Goal: Information Seeking & Learning: Learn about a topic

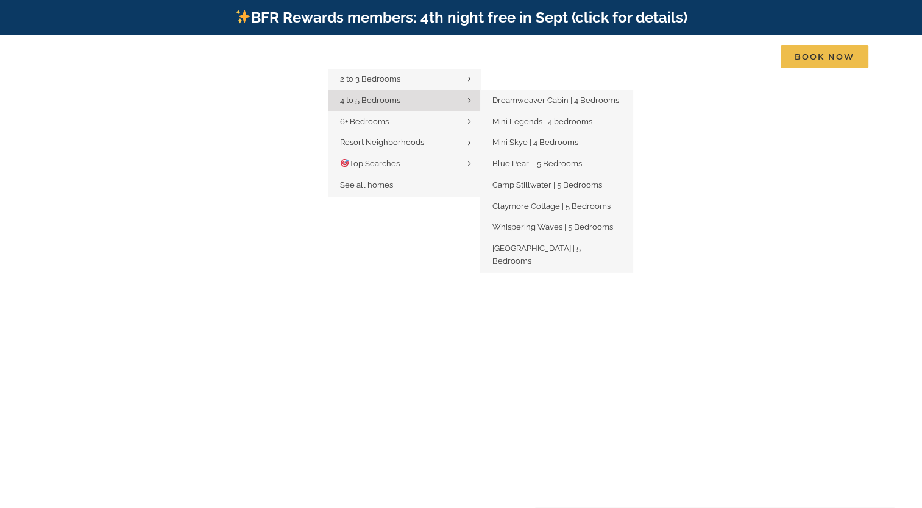
click at [392, 99] on span "4 to 5 Bedrooms" at bounding box center [370, 100] width 60 height 9
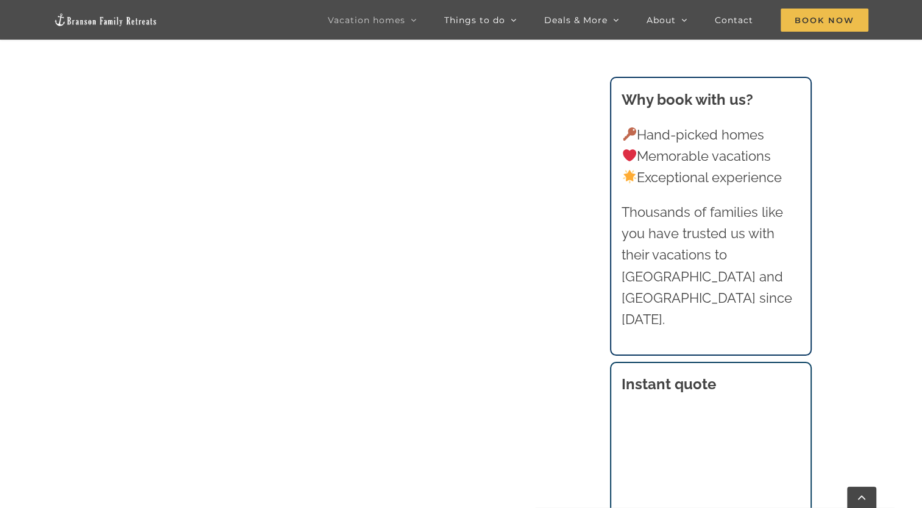
scroll to position [776, 0]
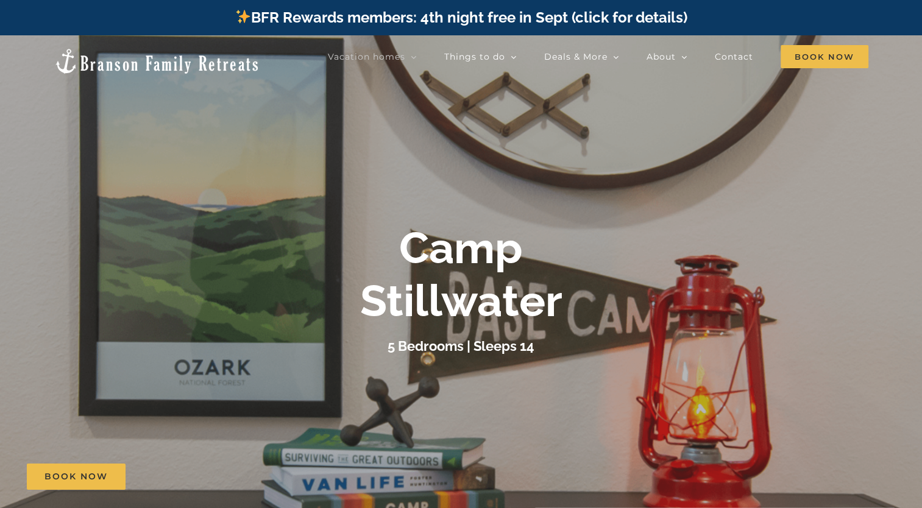
click at [695, 337] on div "5 Bedrooms | Sleeps 14" at bounding box center [462, 346] width 488 height 21
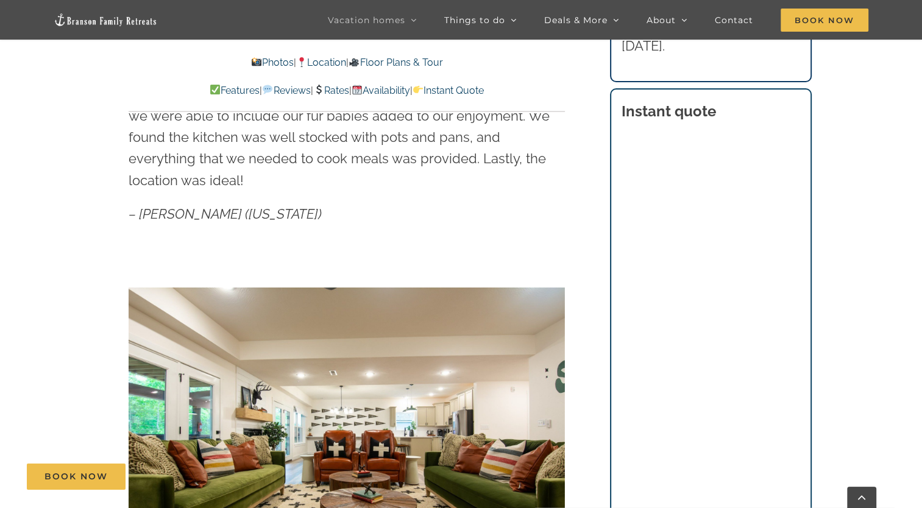
scroll to position [757, 0]
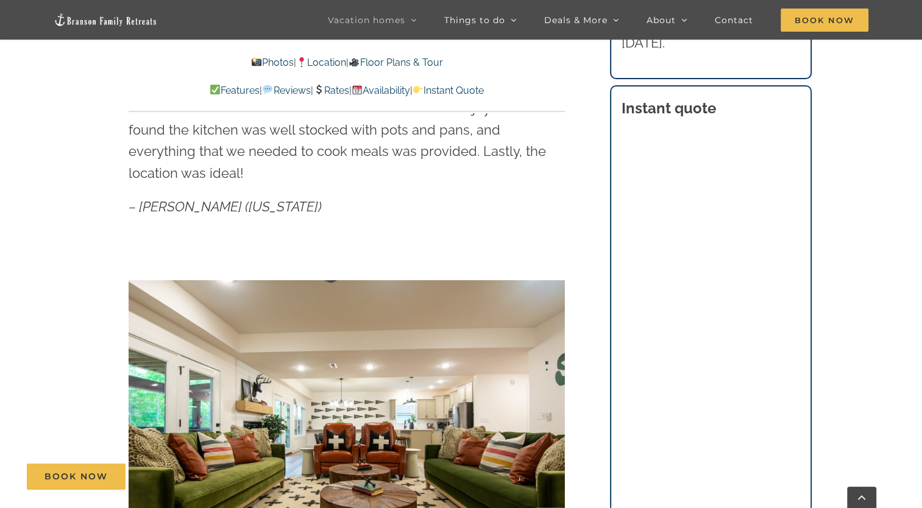
click at [251, 65] on link "Photos" at bounding box center [272, 63] width 43 height 12
click at [256, 63] on link "Photos" at bounding box center [272, 63] width 43 height 12
click at [263, 63] on link "Photos" at bounding box center [272, 63] width 43 height 12
click at [262, 65] on link "Photos" at bounding box center [272, 63] width 43 height 12
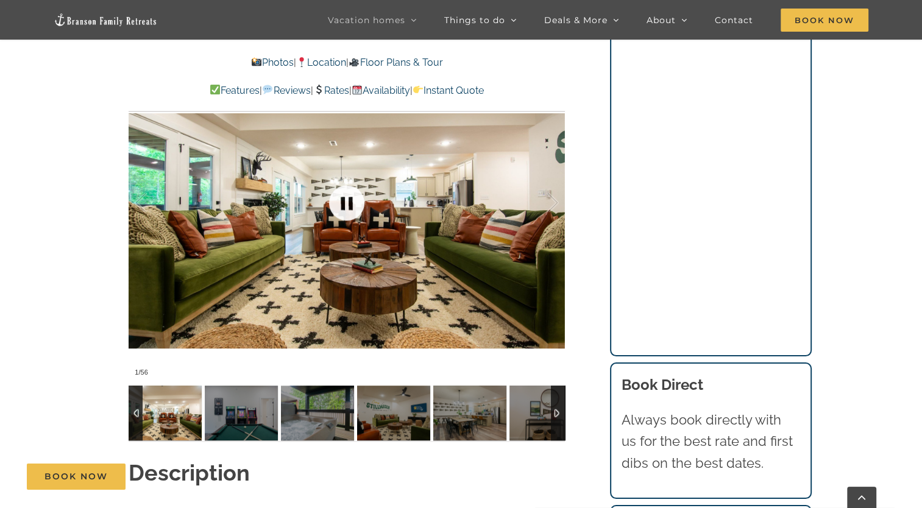
scroll to position [979, 0]
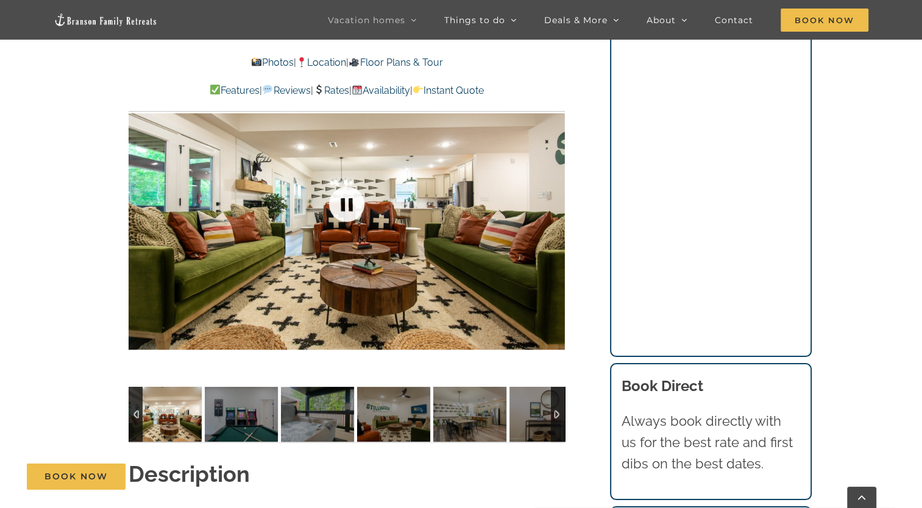
click at [277, 251] on div at bounding box center [347, 204] width 437 height 358
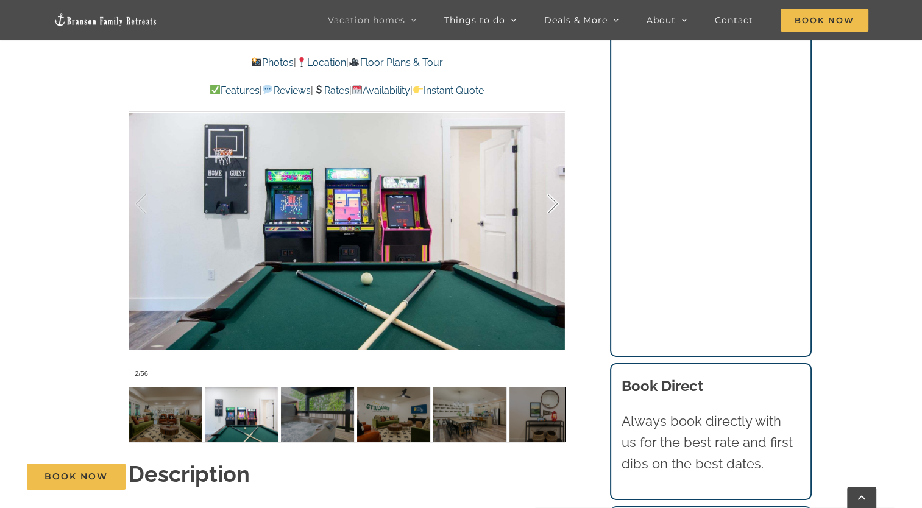
click at [558, 188] on div at bounding box center [540, 204] width 38 height 76
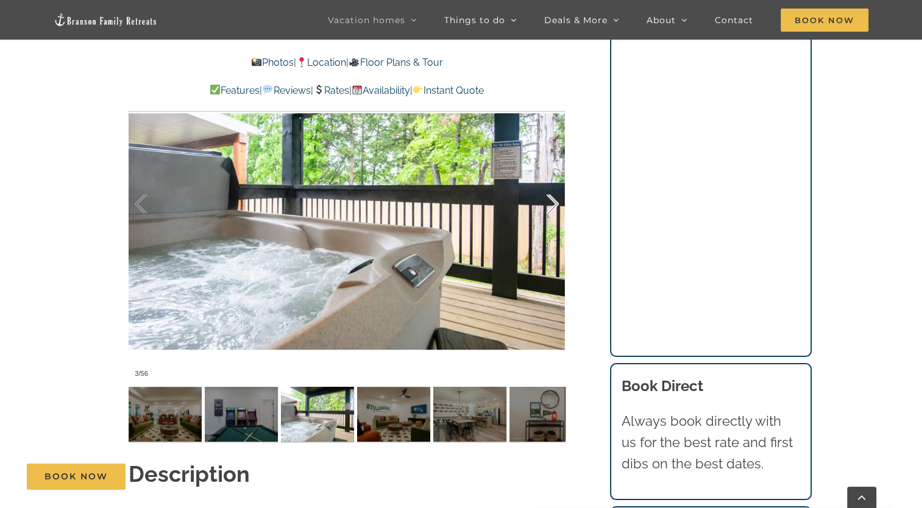
click at [550, 184] on div at bounding box center [540, 204] width 38 height 76
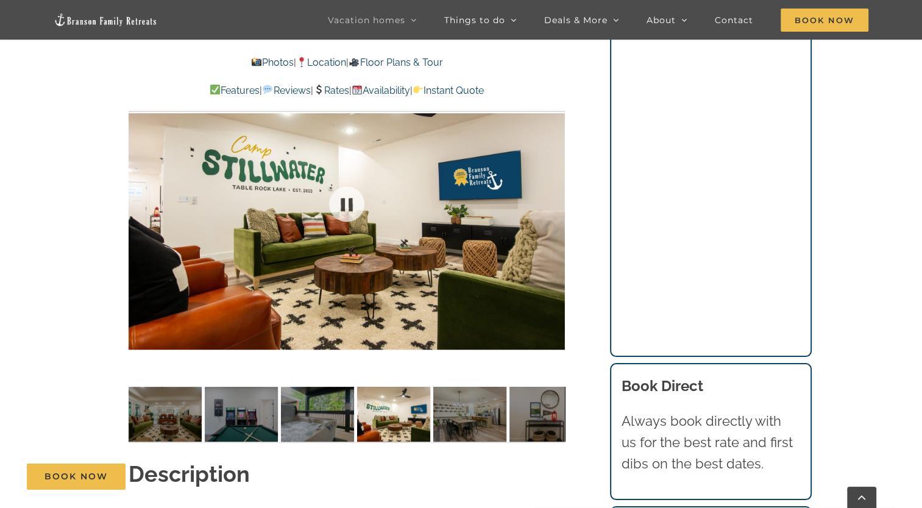
click at [550, 184] on div at bounding box center [347, 204] width 437 height 358
click at [555, 182] on div at bounding box center [540, 204] width 38 height 76
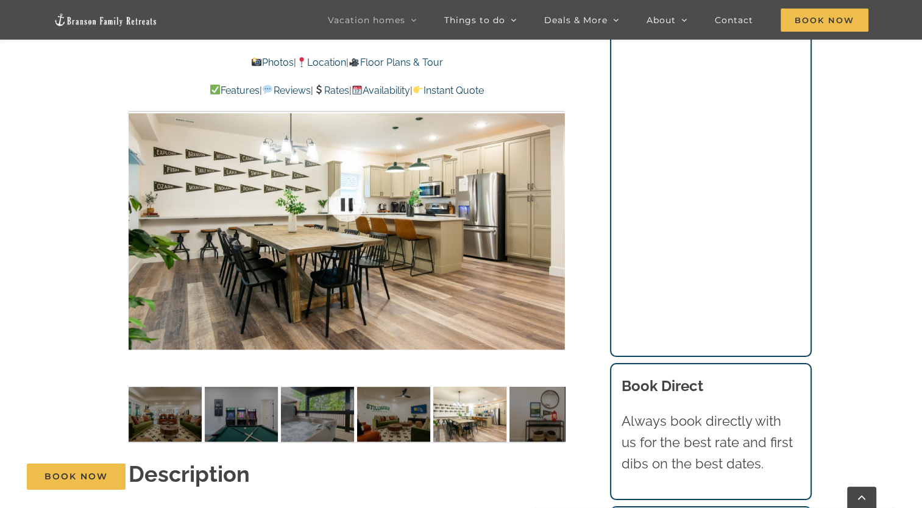
click at [555, 182] on div at bounding box center [347, 204] width 437 height 358
click at [555, 182] on div at bounding box center [540, 204] width 38 height 76
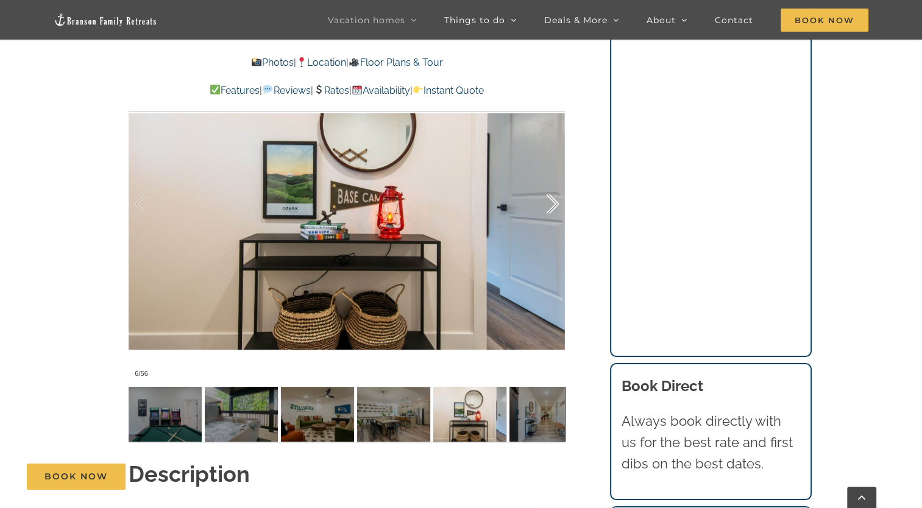
click at [555, 182] on div at bounding box center [540, 204] width 38 height 76
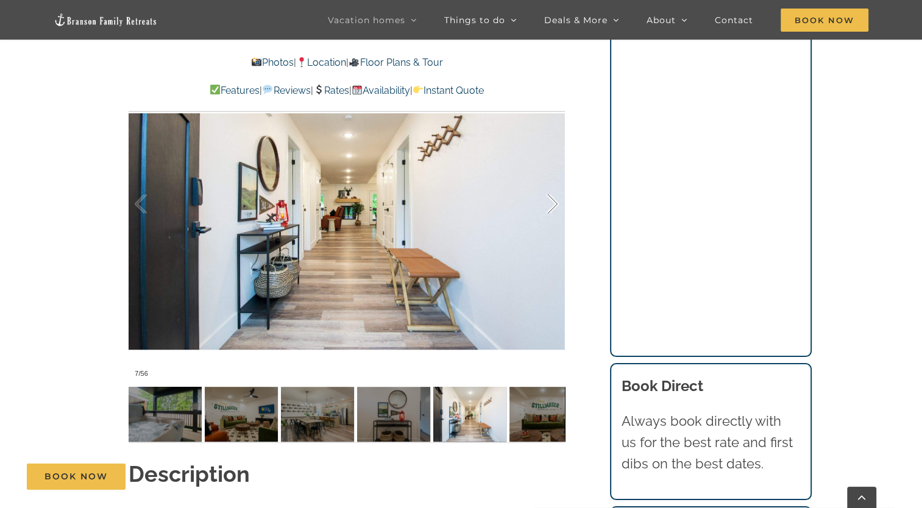
click at [555, 182] on div at bounding box center [540, 204] width 38 height 76
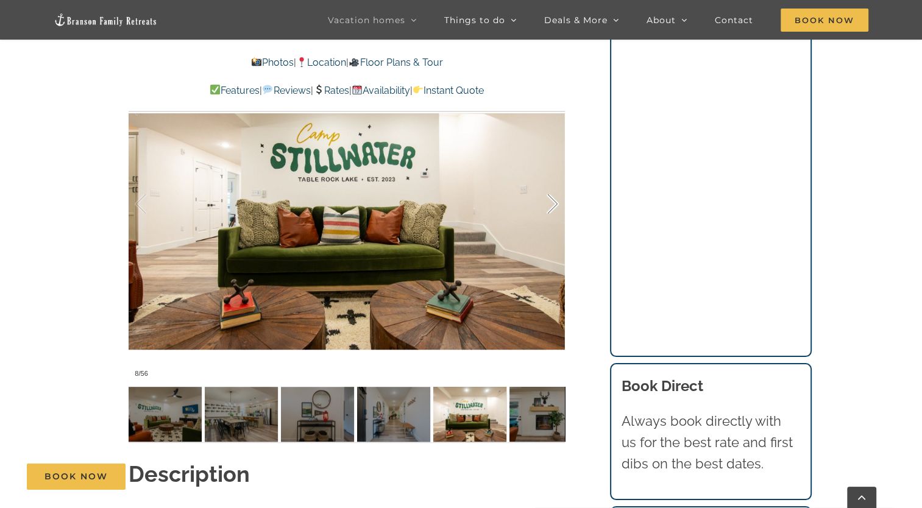
click at [555, 182] on div at bounding box center [540, 204] width 38 height 76
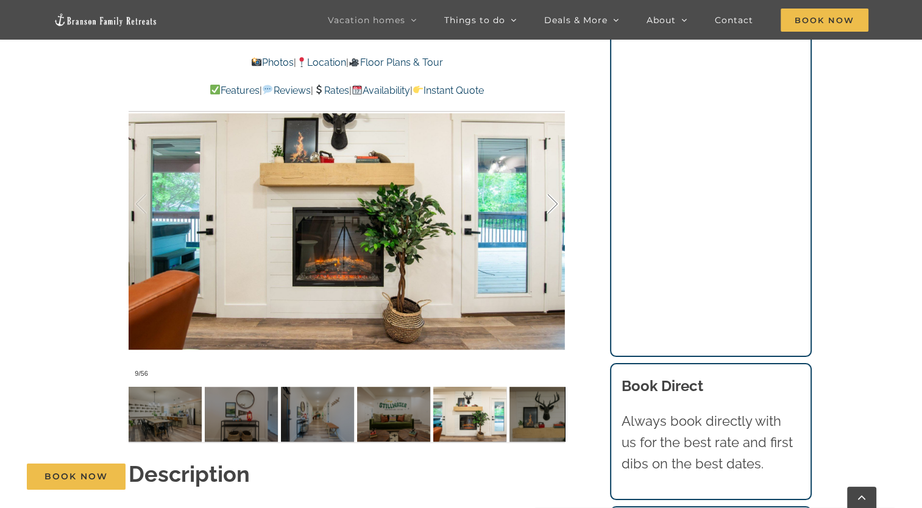
click at [555, 182] on div at bounding box center [540, 204] width 38 height 76
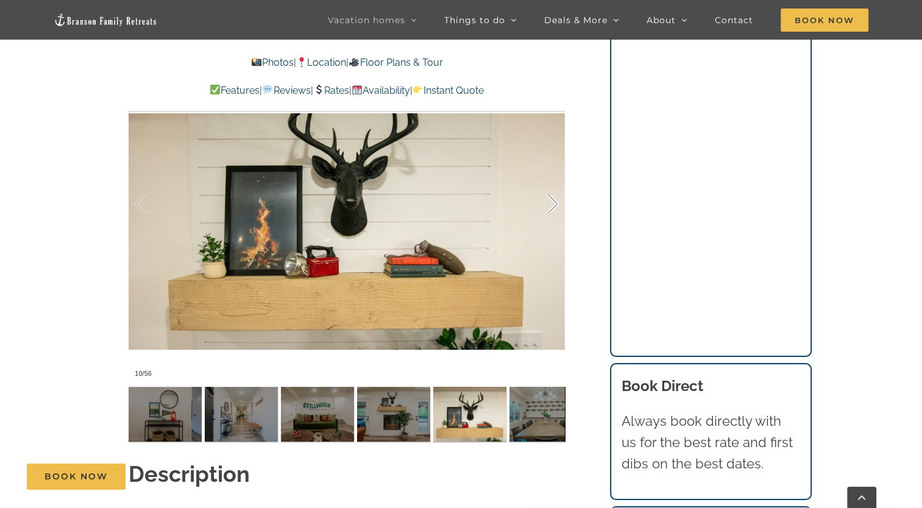
click at [555, 182] on div at bounding box center [540, 204] width 38 height 76
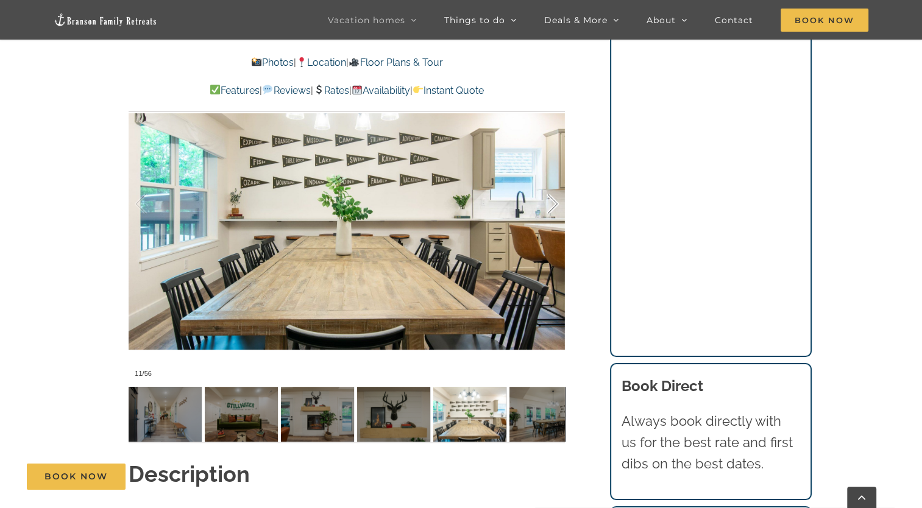
click at [555, 182] on div at bounding box center [540, 204] width 38 height 76
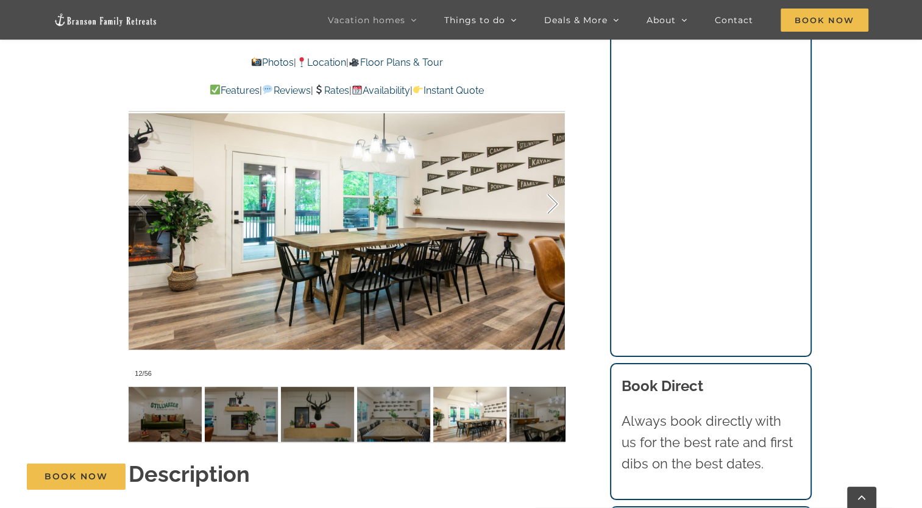
click at [555, 182] on div at bounding box center [540, 204] width 38 height 76
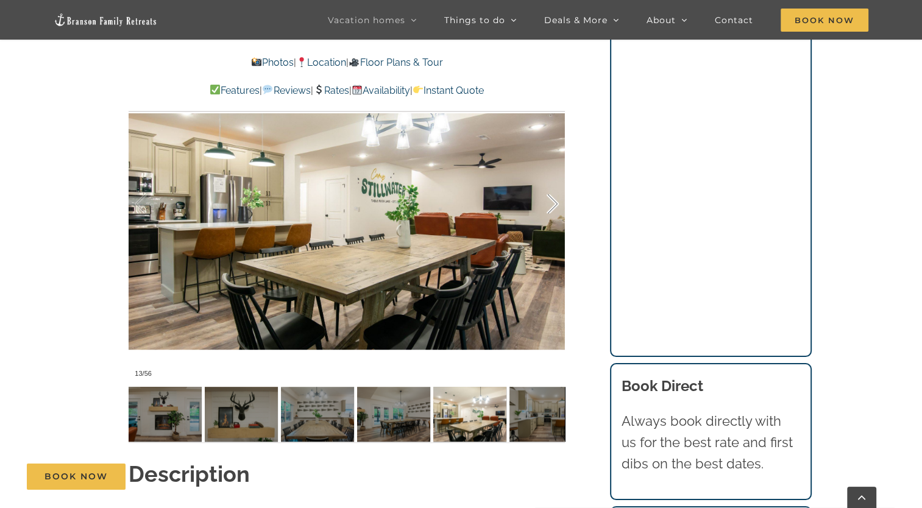
click at [555, 182] on div at bounding box center [540, 204] width 38 height 76
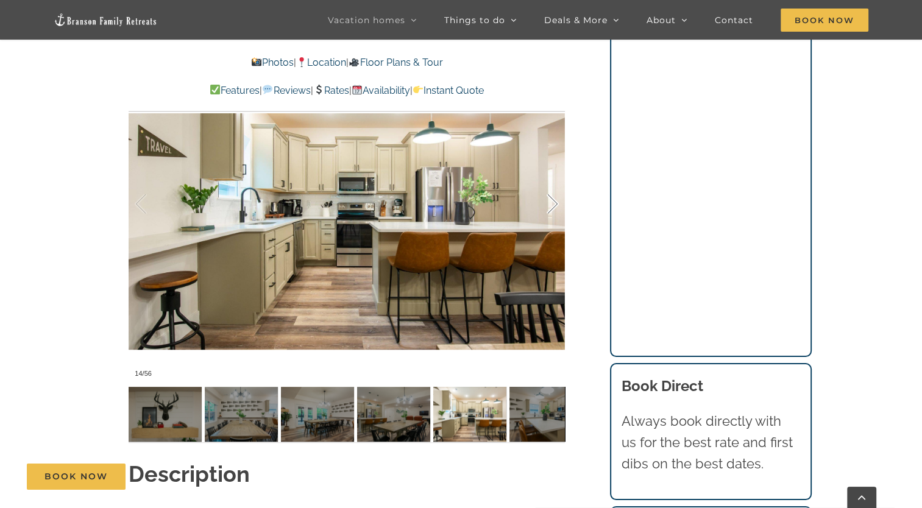
click at [555, 182] on div at bounding box center [540, 204] width 38 height 76
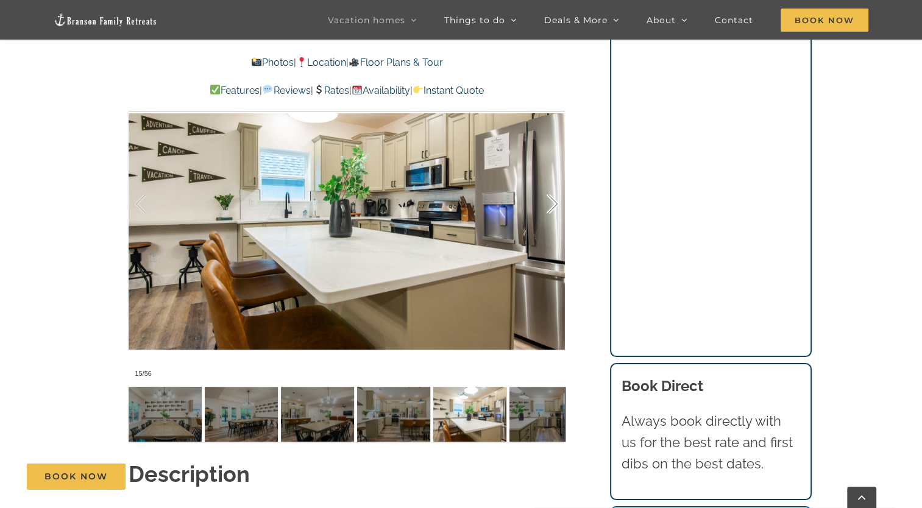
click at [555, 182] on div at bounding box center [540, 204] width 38 height 76
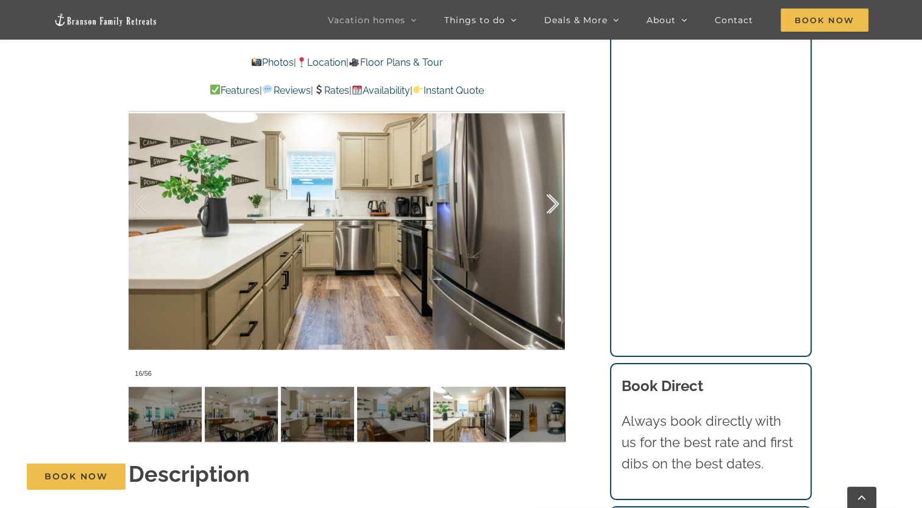
click at [555, 182] on div at bounding box center [540, 204] width 38 height 76
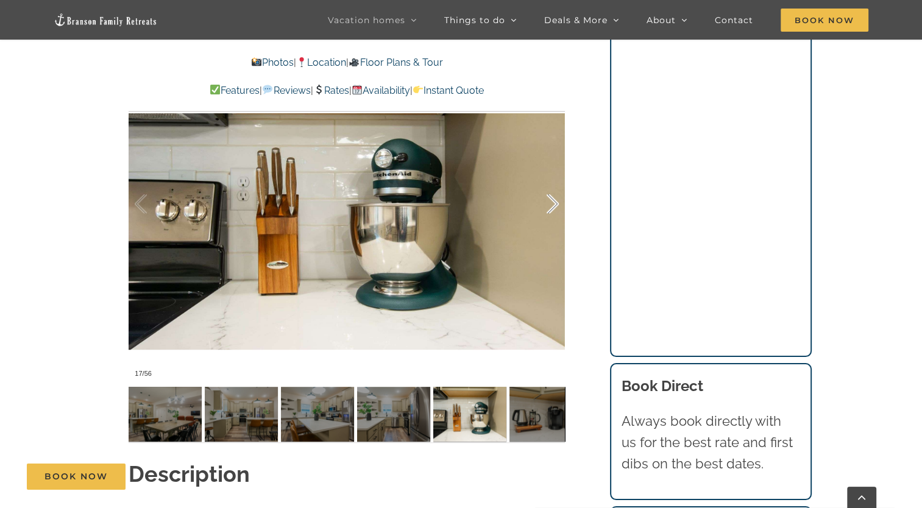
click at [555, 182] on div at bounding box center [540, 204] width 38 height 76
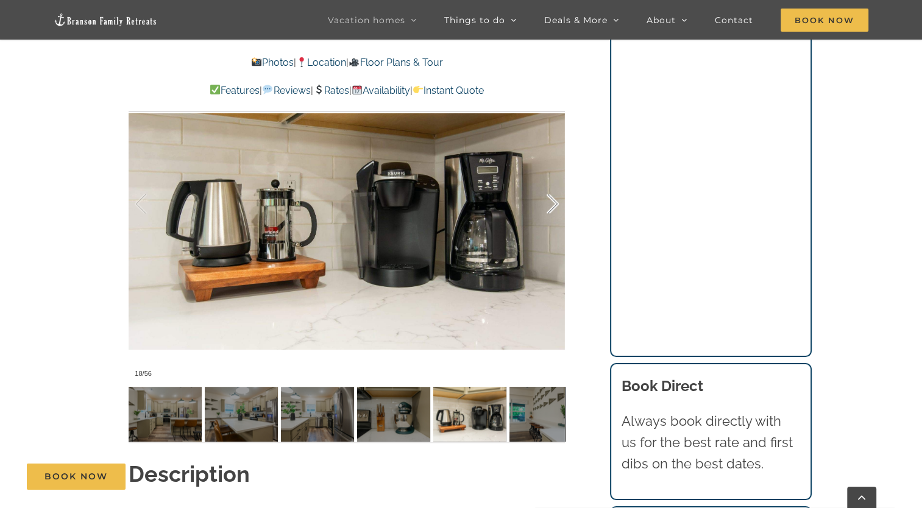
click at [555, 182] on div at bounding box center [540, 204] width 38 height 76
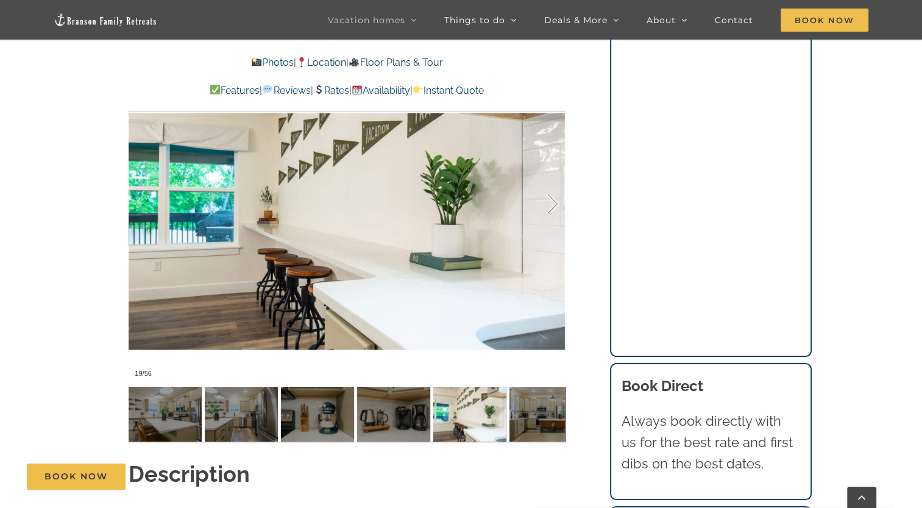
click at [555, 182] on div at bounding box center [540, 204] width 38 height 76
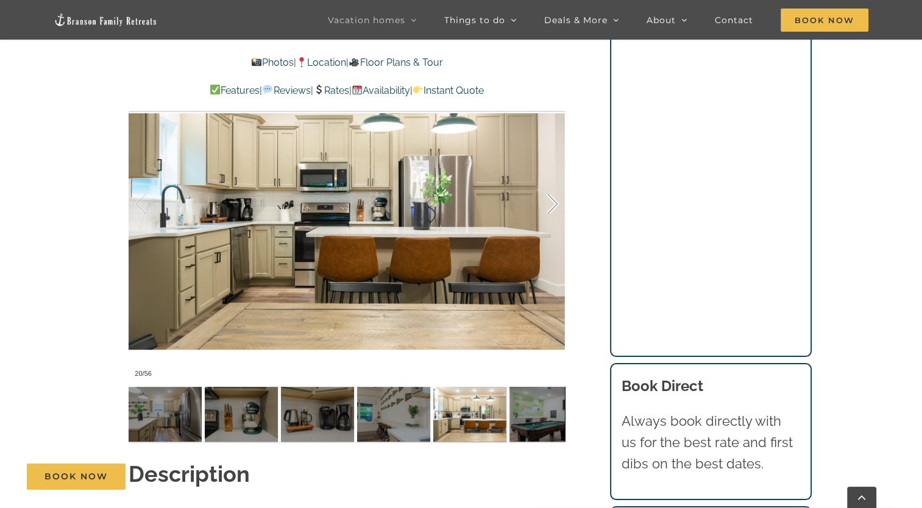
click at [555, 182] on div at bounding box center [540, 204] width 38 height 76
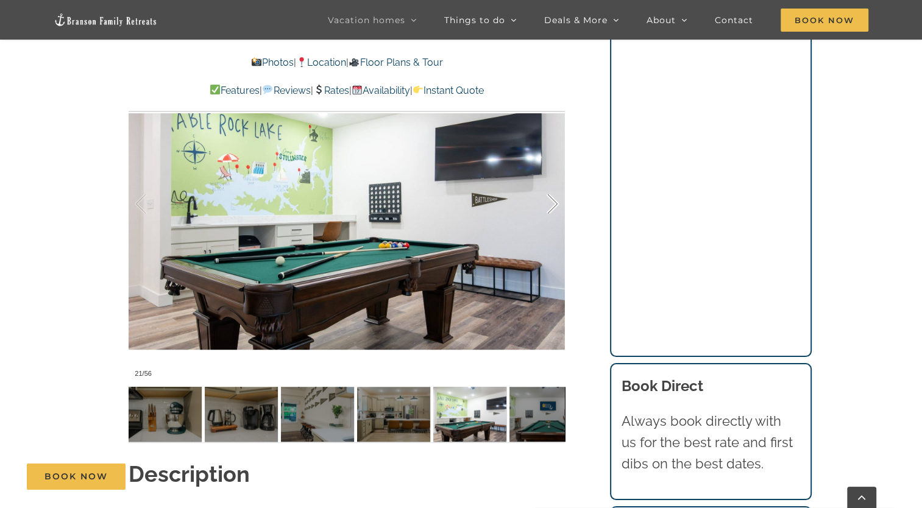
click at [555, 182] on div at bounding box center [540, 204] width 38 height 76
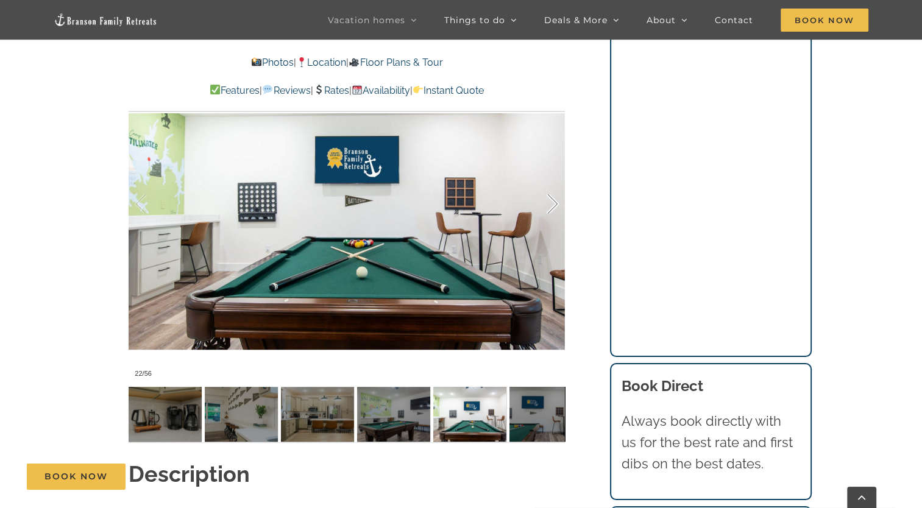
click at [555, 182] on div at bounding box center [540, 204] width 38 height 76
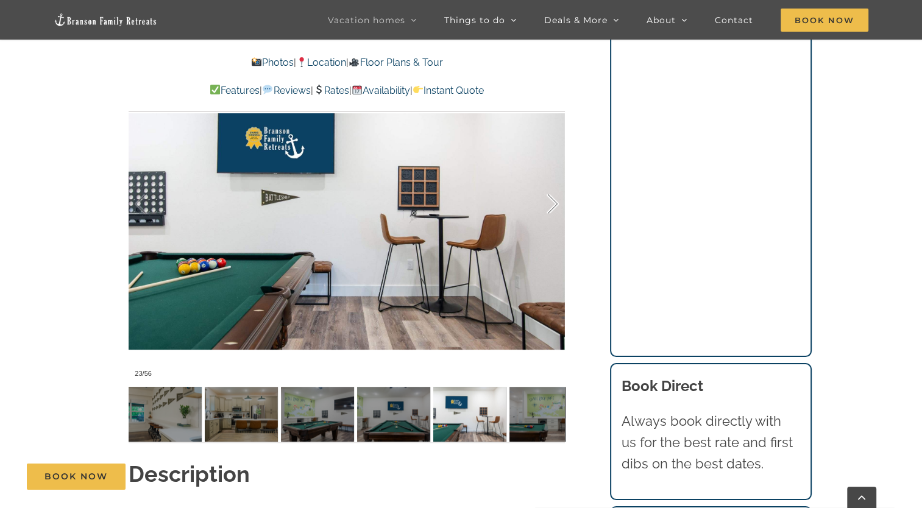
click at [555, 182] on div at bounding box center [540, 204] width 38 height 76
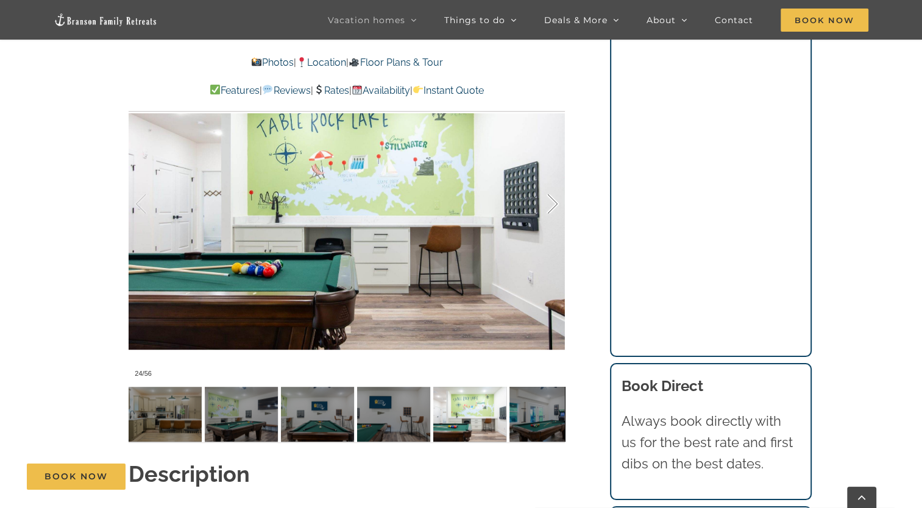
click at [555, 182] on div at bounding box center [540, 204] width 38 height 76
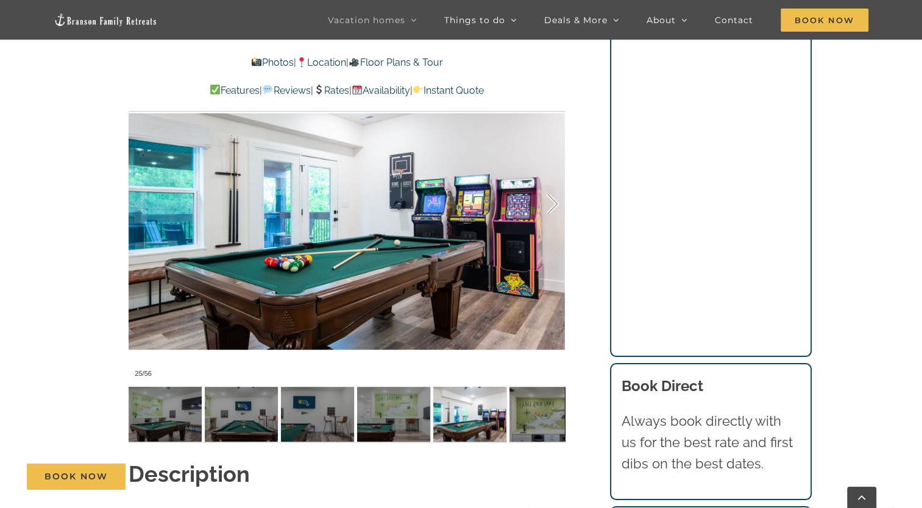
click at [555, 182] on div at bounding box center [540, 204] width 38 height 76
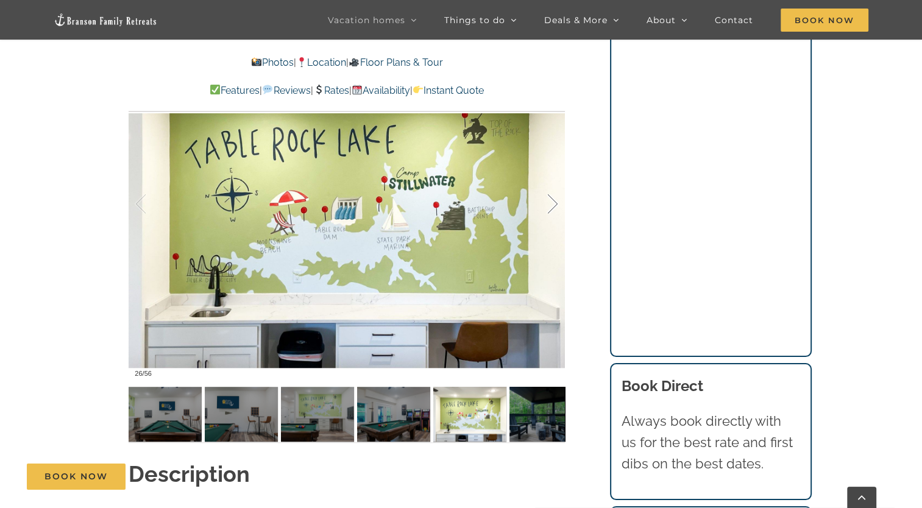
click at [555, 182] on div at bounding box center [540, 204] width 38 height 76
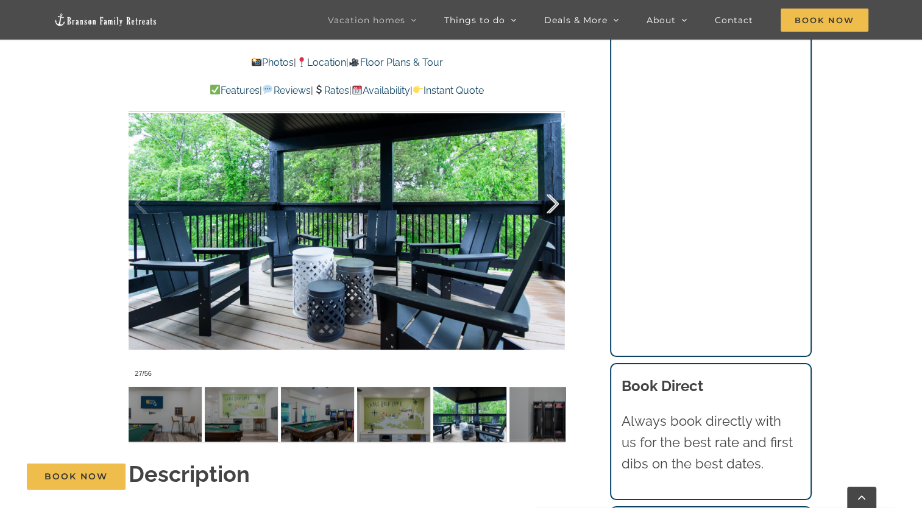
click at [554, 183] on div at bounding box center [540, 204] width 38 height 76
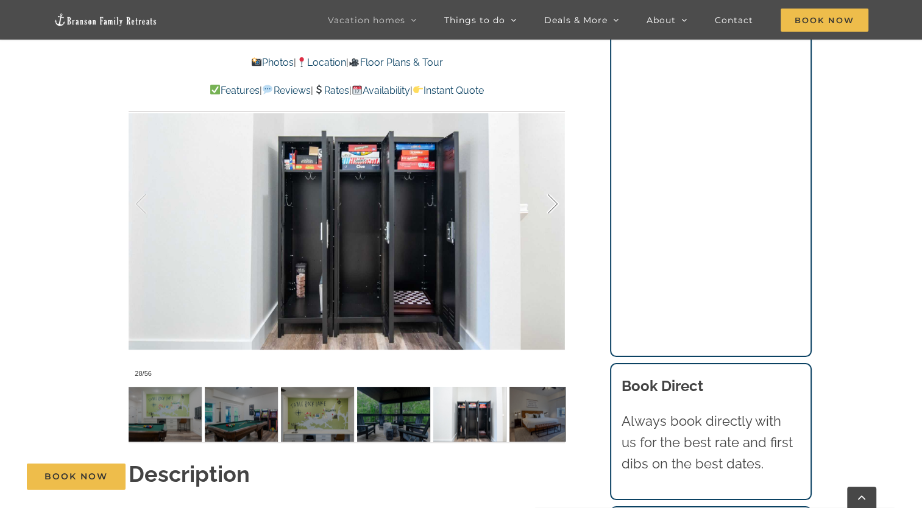
click at [554, 183] on div at bounding box center [540, 204] width 38 height 76
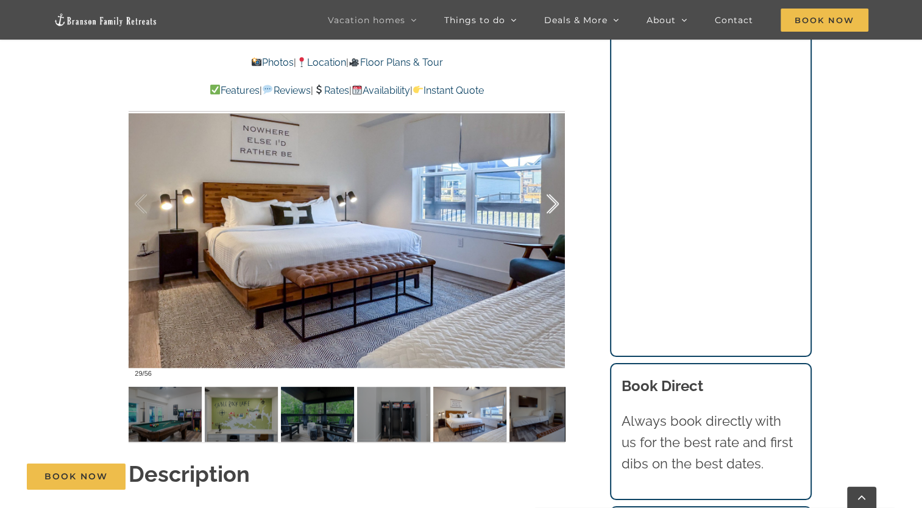
click at [554, 183] on div at bounding box center [540, 204] width 38 height 76
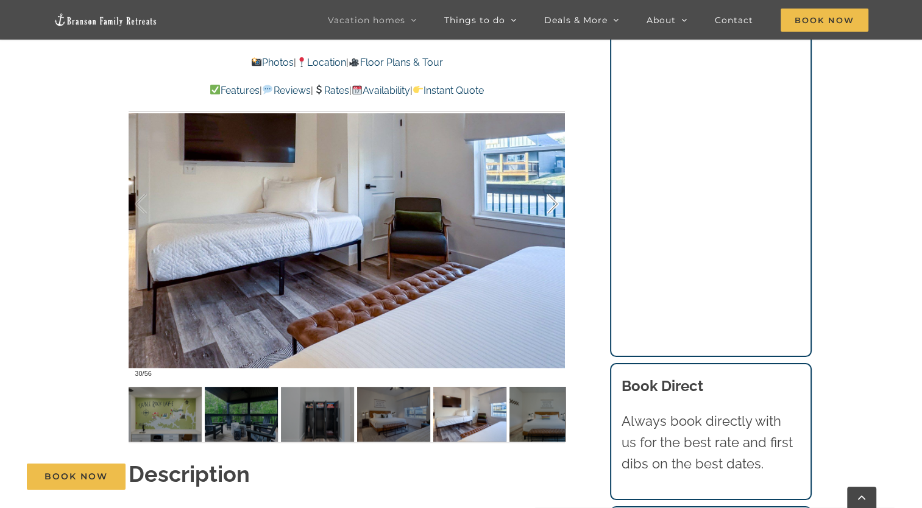
click at [554, 183] on div at bounding box center [540, 204] width 38 height 76
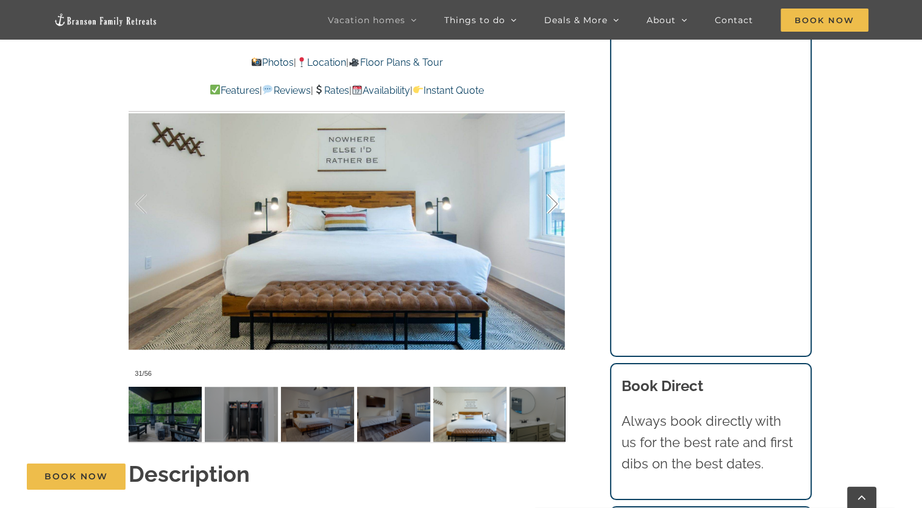
click at [554, 183] on div at bounding box center [540, 204] width 38 height 76
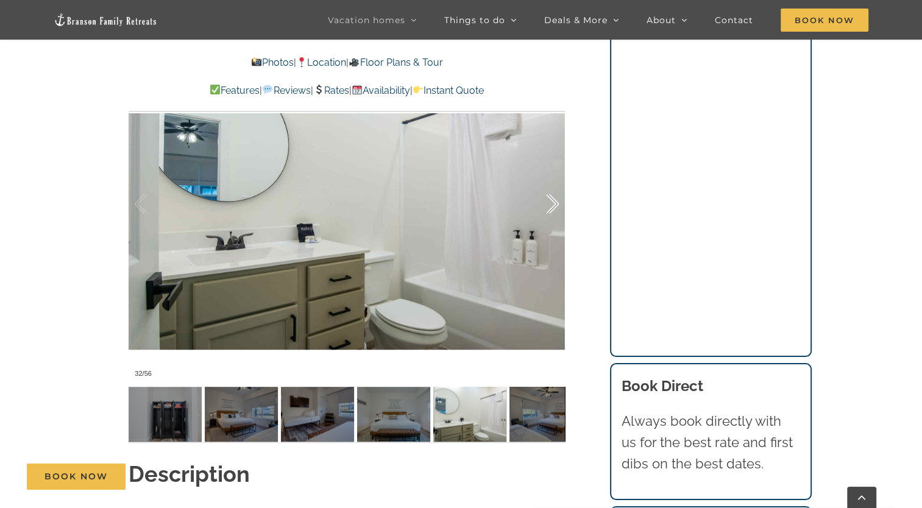
click at [554, 183] on div at bounding box center [540, 204] width 38 height 76
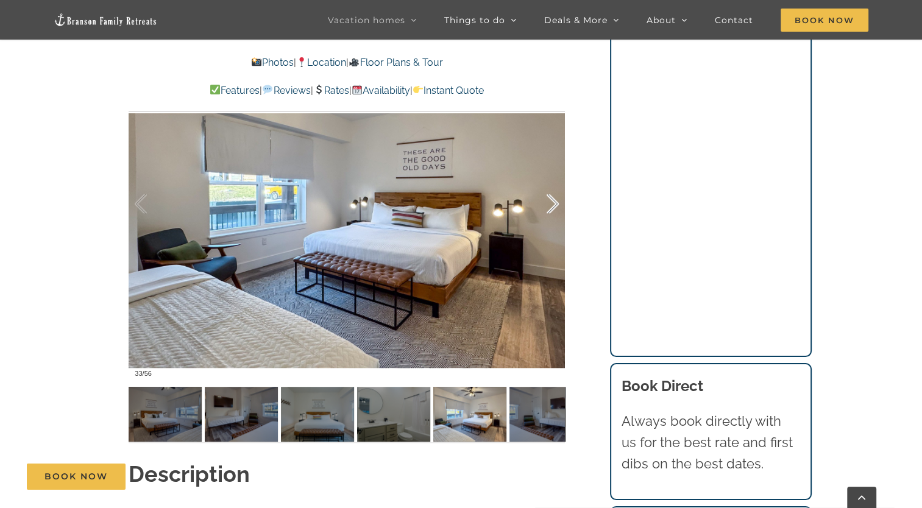
click at [554, 183] on div at bounding box center [540, 204] width 38 height 76
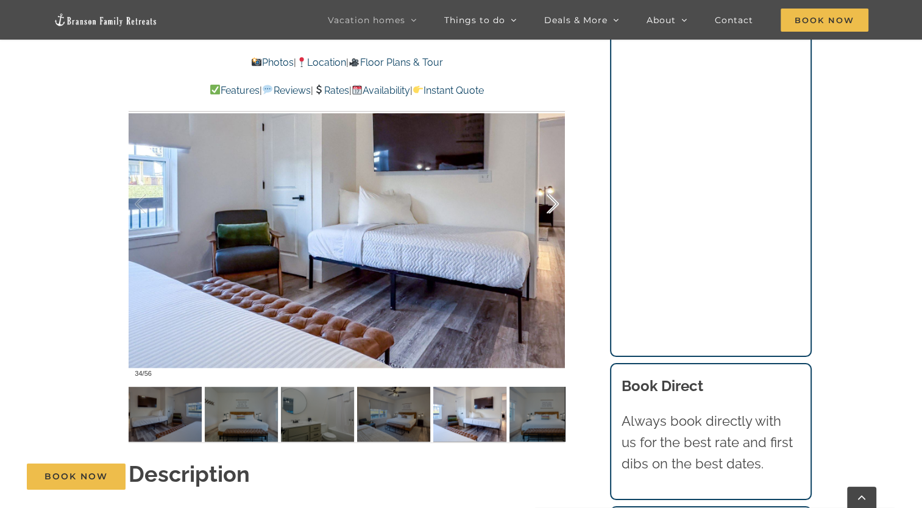
click at [554, 183] on div at bounding box center [540, 204] width 38 height 76
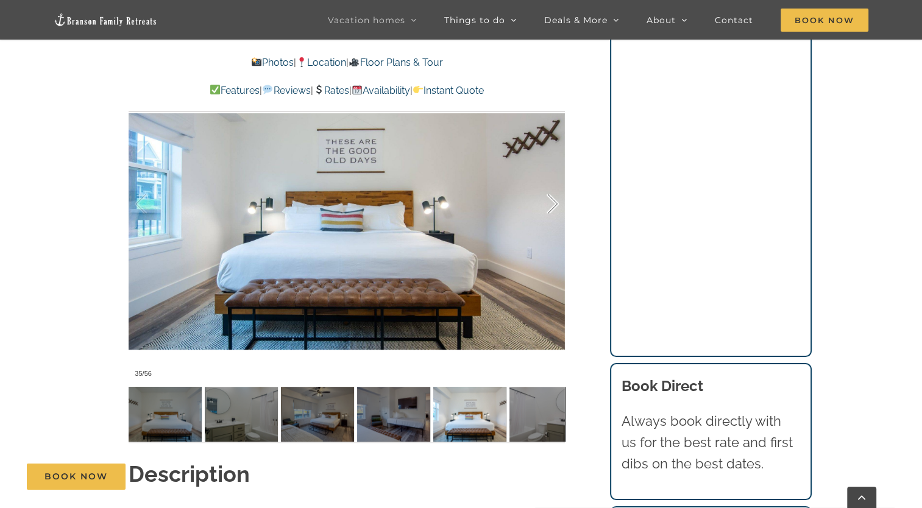
click at [554, 183] on div at bounding box center [540, 204] width 38 height 76
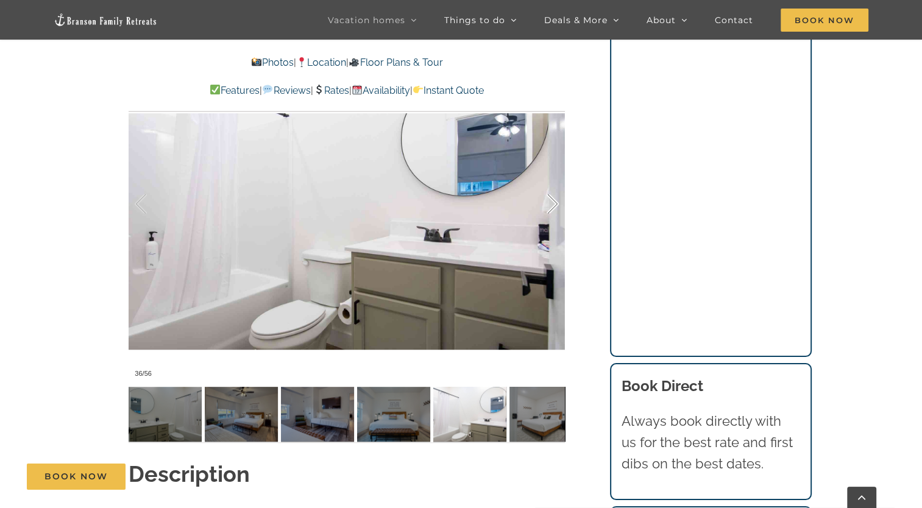
click at [554, 183] on div at bounding box center [540, 204] width 38 height 76
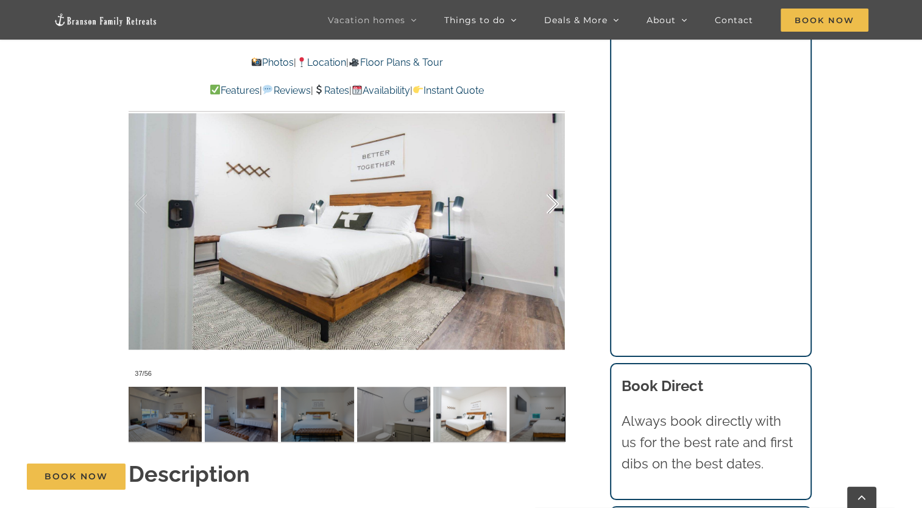
click at [554, 183] on div at bounding box center [540, 204] width 38 height 76
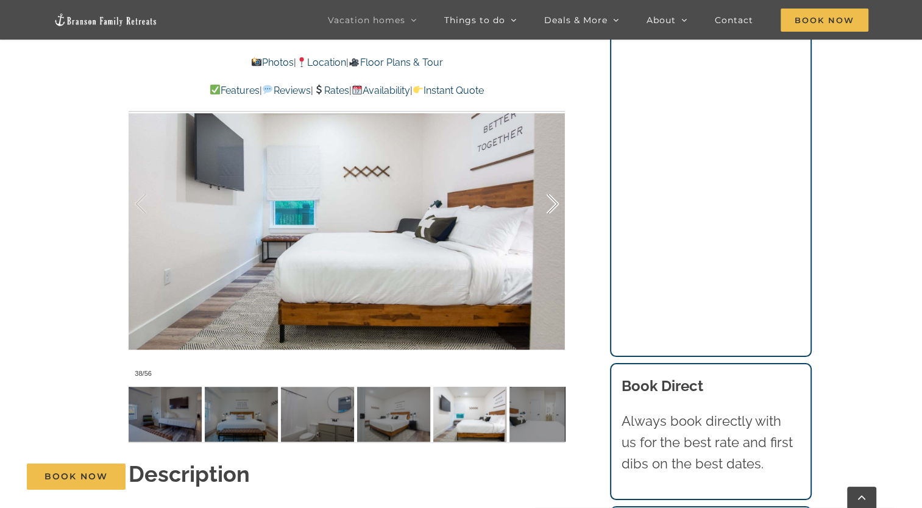
click at [554, 183] on div at bounding box center [540, 204] width 38 height 76
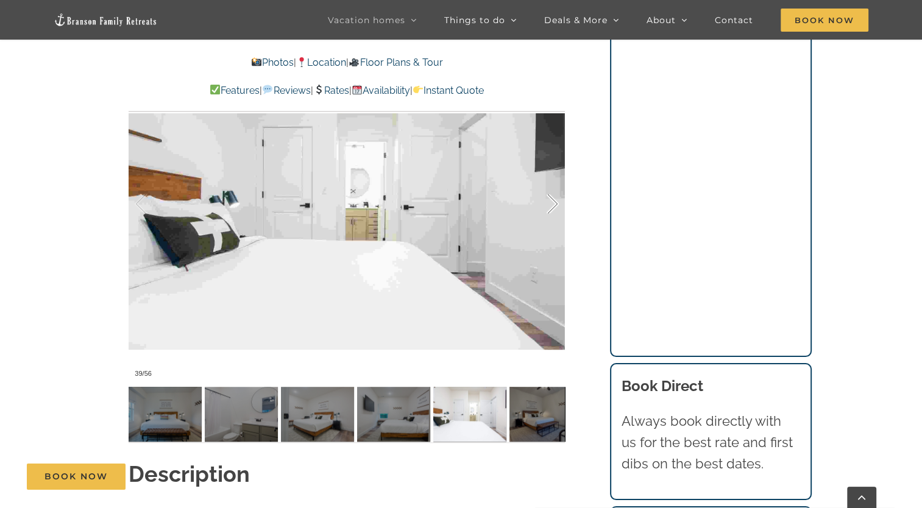
click at [554, 183] on div at bounding box center [540, 204] width 38 height 76
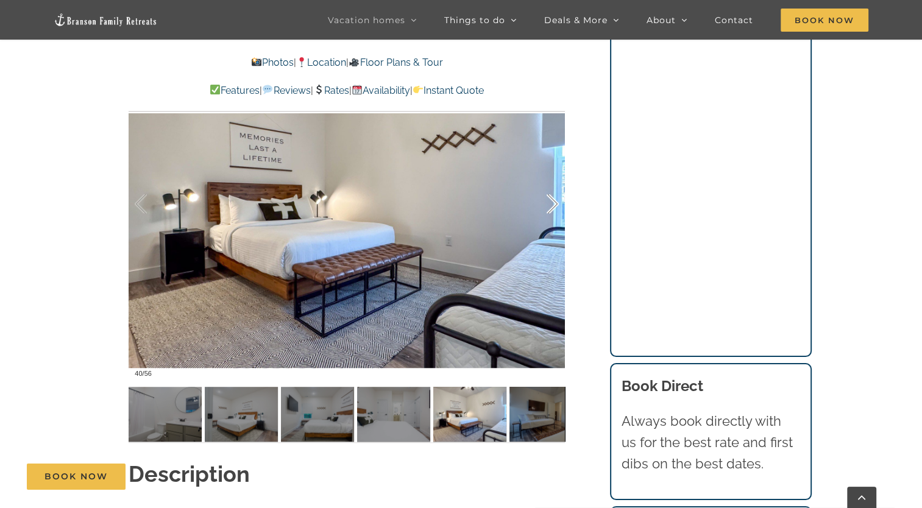
click at [554, 183] on div at bounding box center [540, 204] width 38 height 76
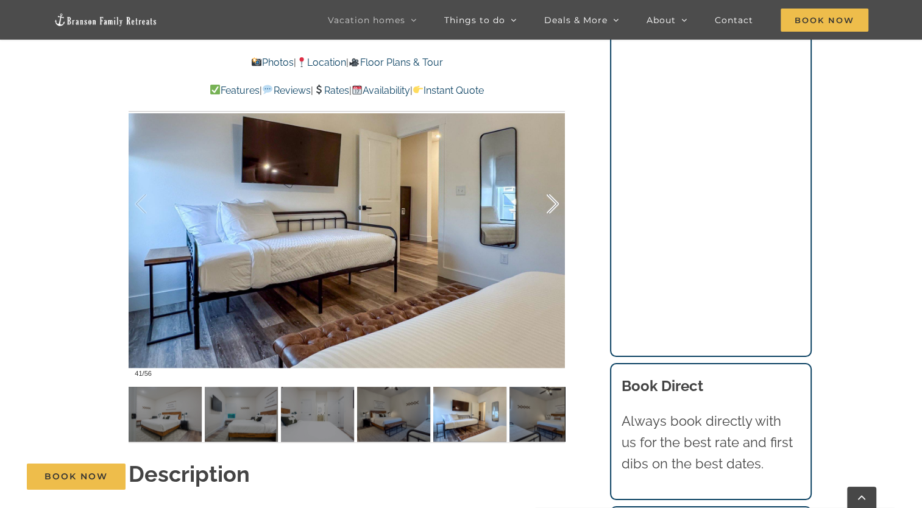
click at [554, 183] on div at bounding box center [540, 204] width 38 height 76
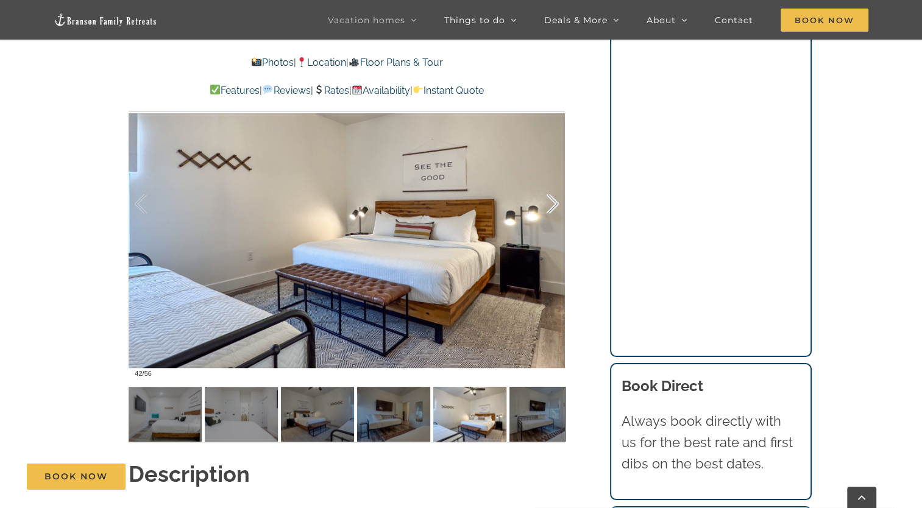
click at [554, 183] on div at bounding box center [540, 204] width 38 height 76
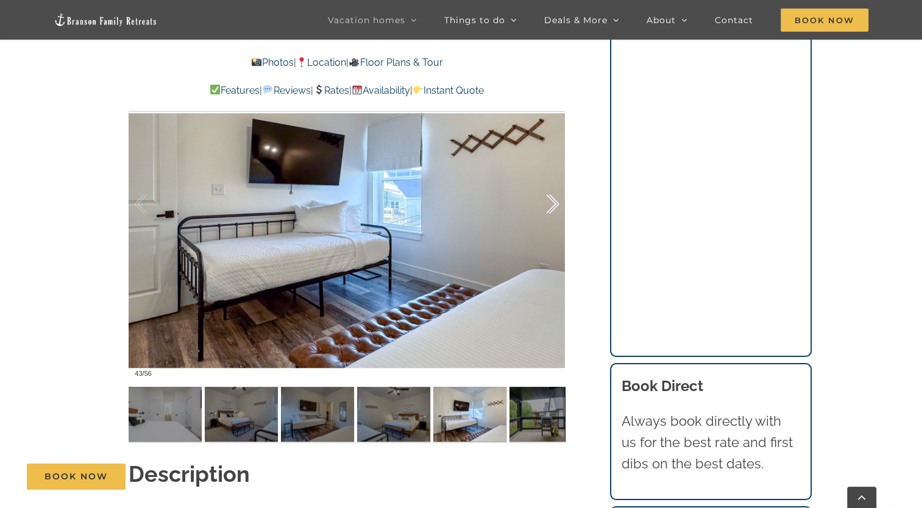
click at [554, 183] on div at bounding box center [540, 204] width 38 height 76
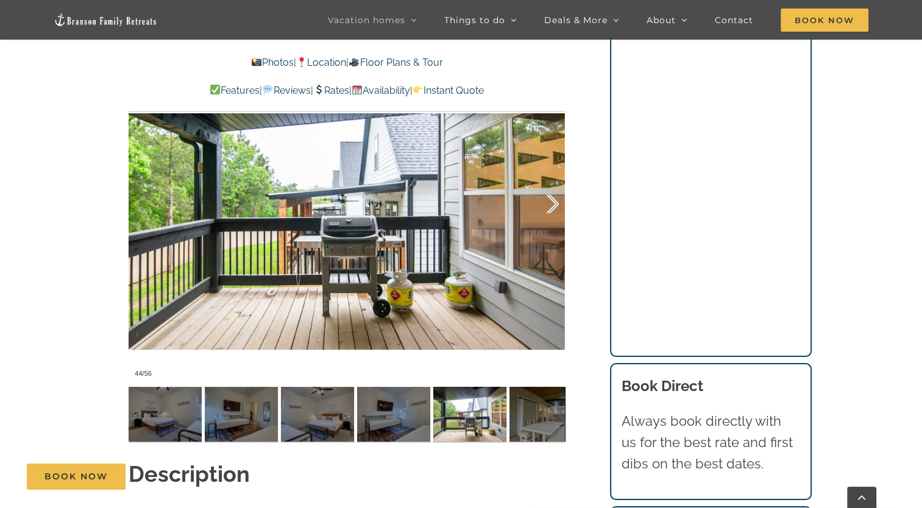
click at [554, 183] on div at bounding box center [540, 204] width 38 height 76
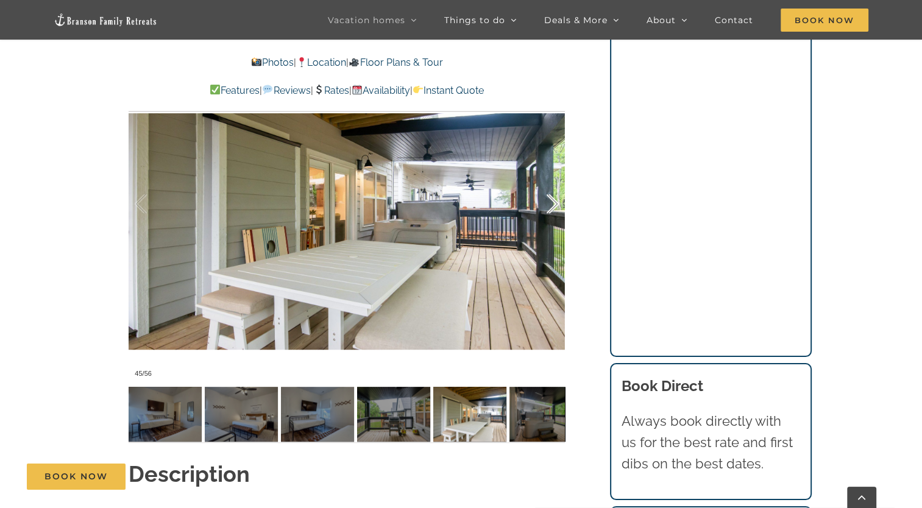
click at [554, 183] on div at bounding box center [540, 204] width 38 height 76
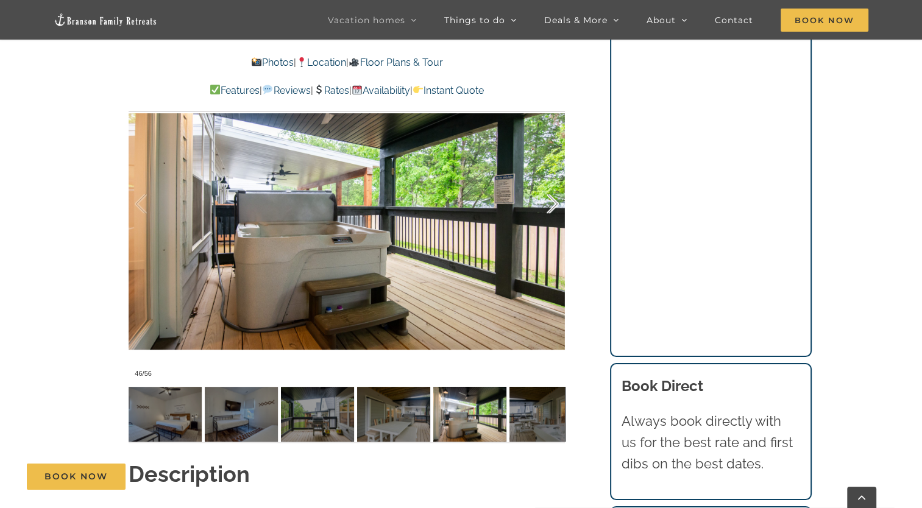
click at [554, 183] on div at bounding box center [540, 204] width 38 height 76
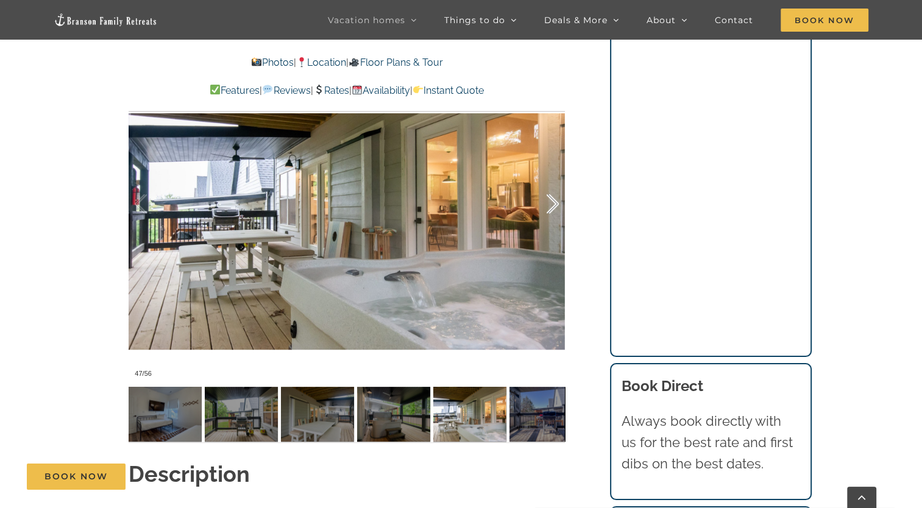
click at [554, 183] on div at bounding box center [540, 204] width 38 height 76
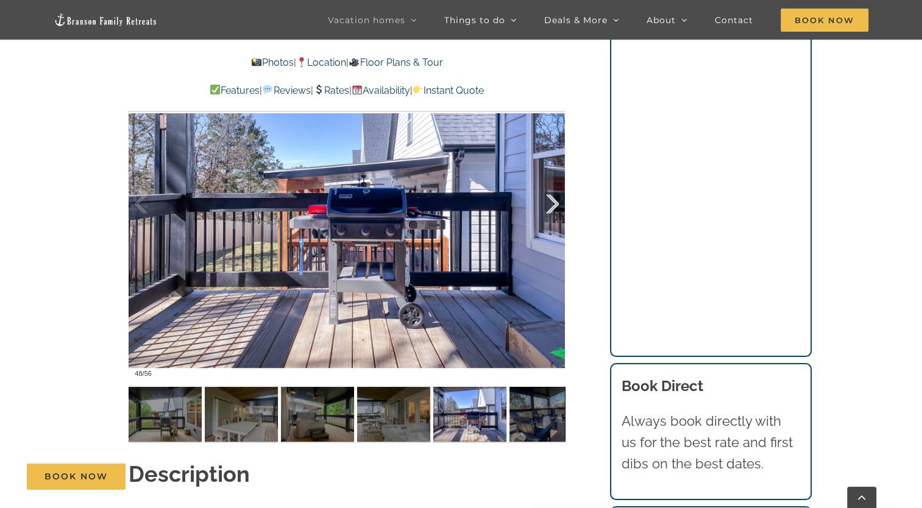
click at [554, 183] on div at bounding box center [540, 204] width 38 height 76
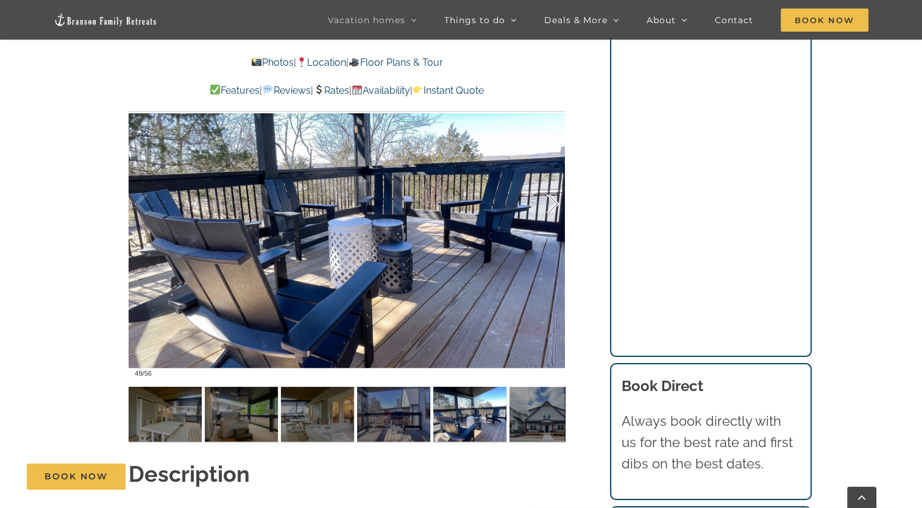
click at [554, 183] on div at bounding box center [540, 204] width 38 height 76
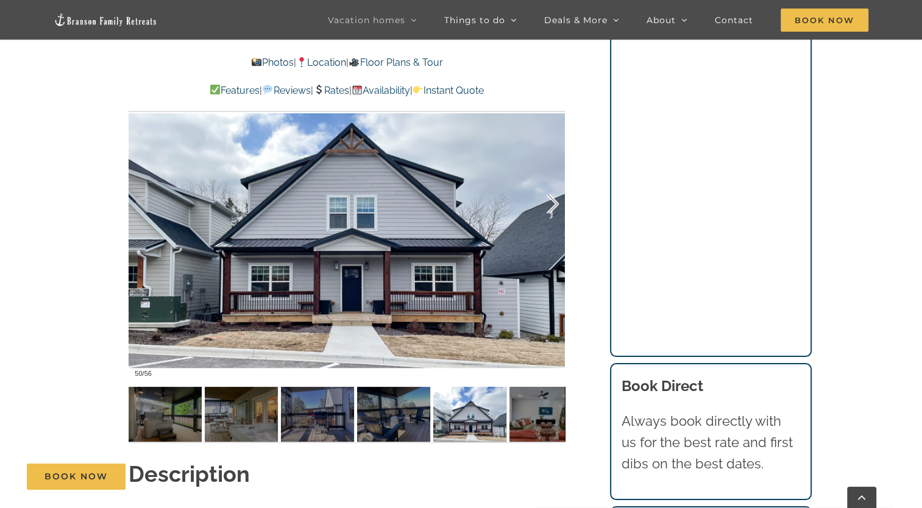
click at [554, 183] on div at bounding box center [540, 204] width 38 height 76
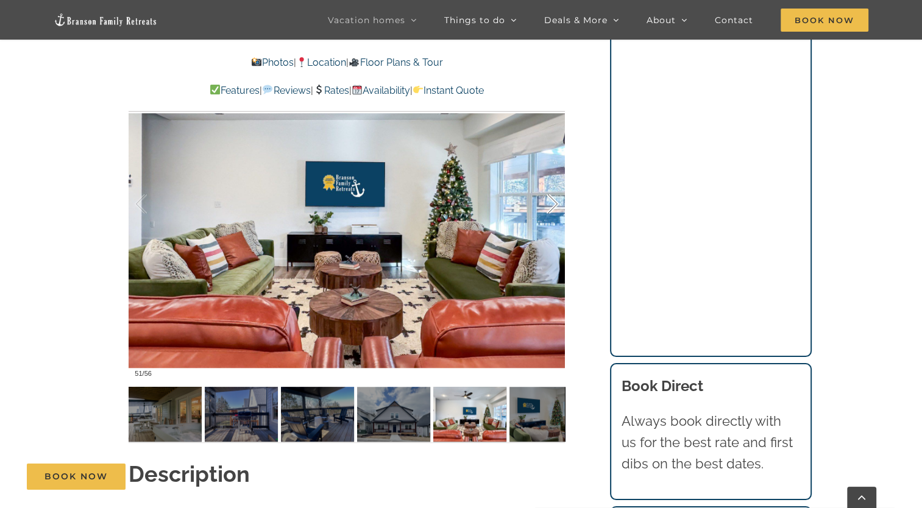
click at [554, 183] on div at bounding box center [540, 204] width 38 height 76
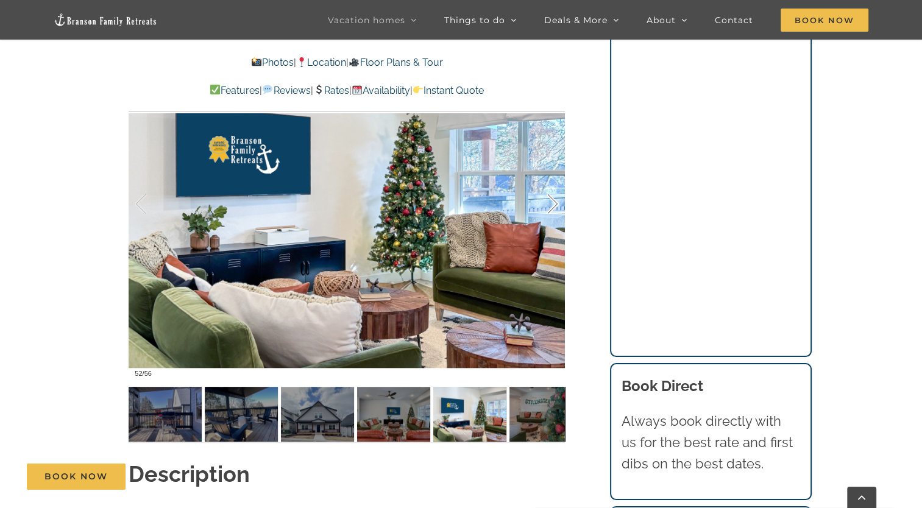
click at [554, 183] on div at bounding box center [540, 204] width 38 height 76
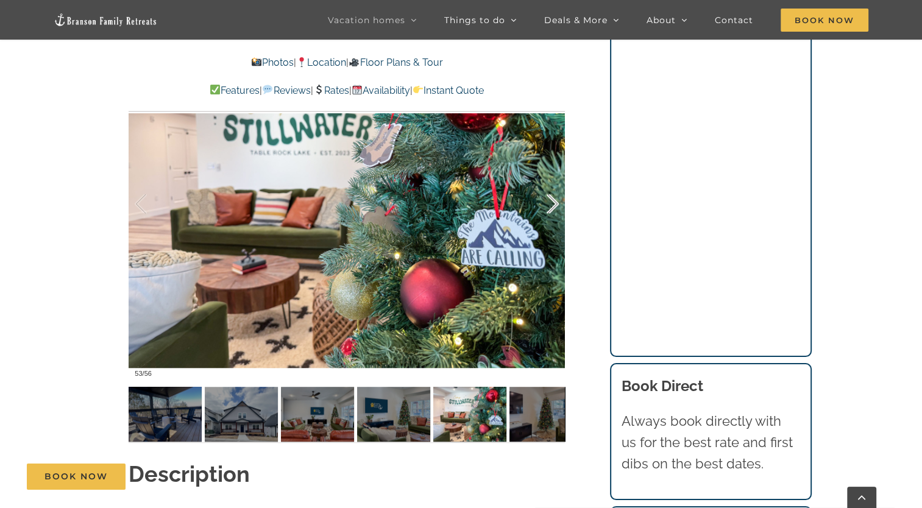
click at [554, 183] on div at bounding box center [540, 204] width 38 height 76
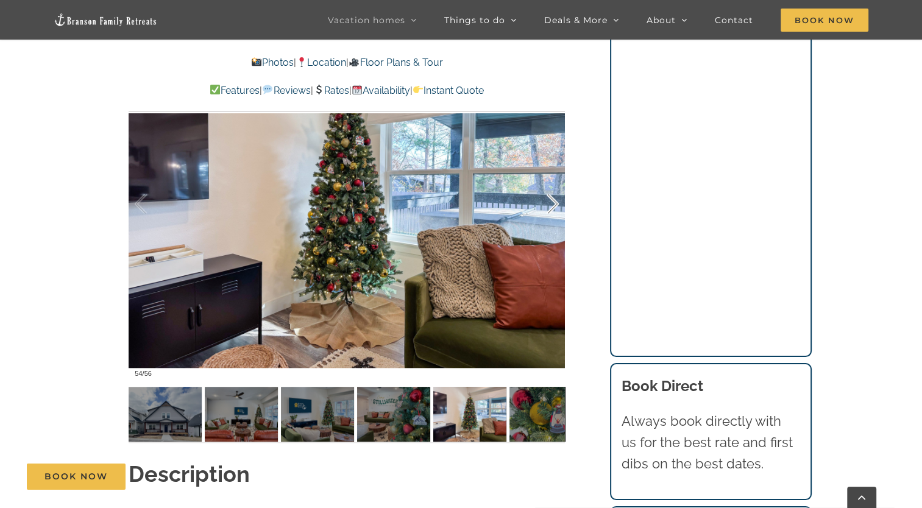
click at [554, 183] on div at bounding box center [540, 204] width 38 height 76
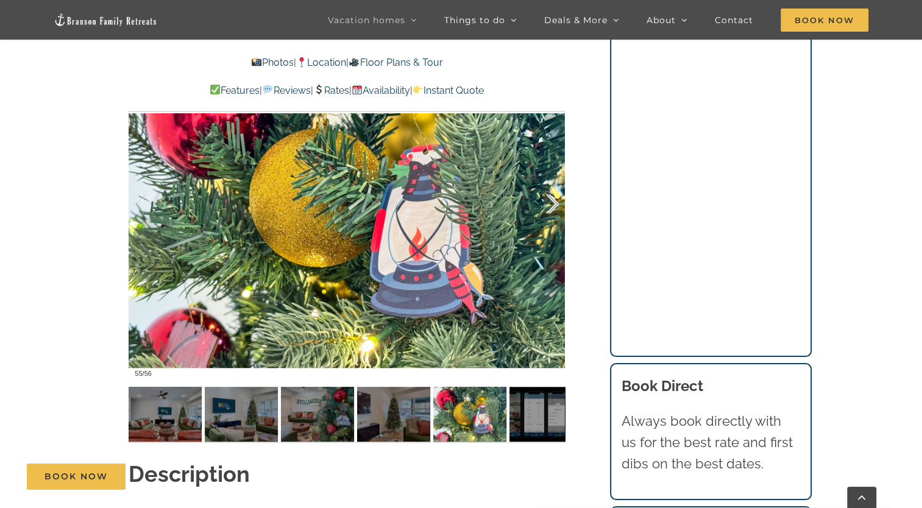
click at [554, 183] on div at bounding box center [540, 204] width 38 height 76
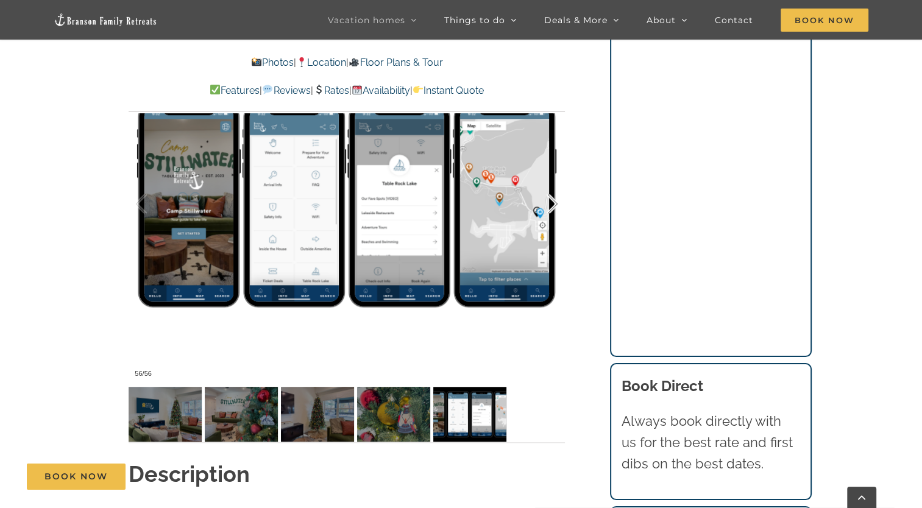
click at [554, 183] on div at bounding box center [540, 204] width 38 height 76
